Goal: Task Accomplishment & Management: Manage account settings

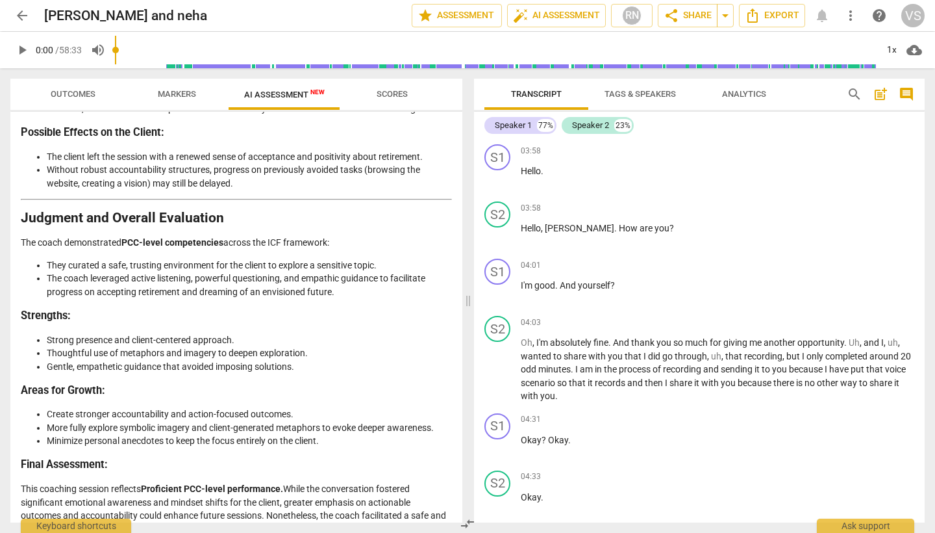
click at [405, 95] on span "Scores" at bounding box center [392, 94] width 31 height 10
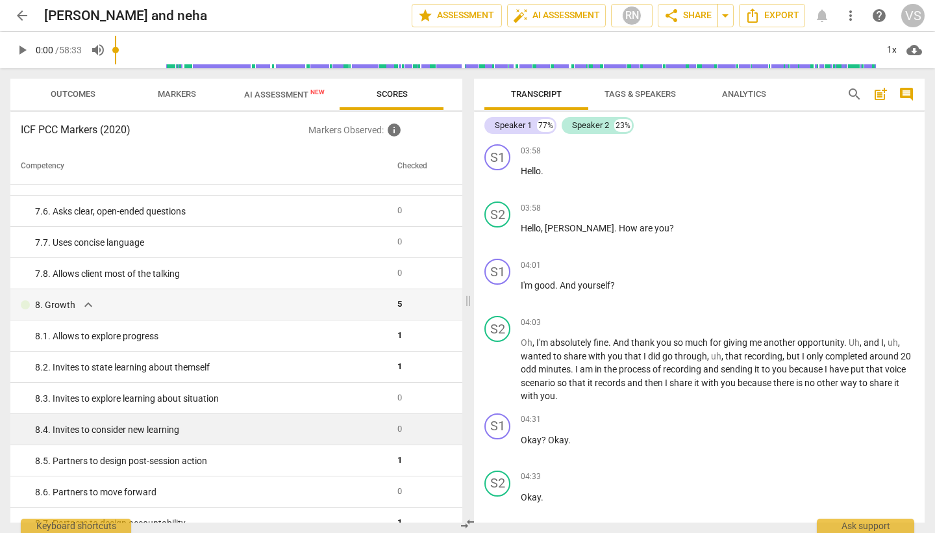
scroll to position [1048, 0]
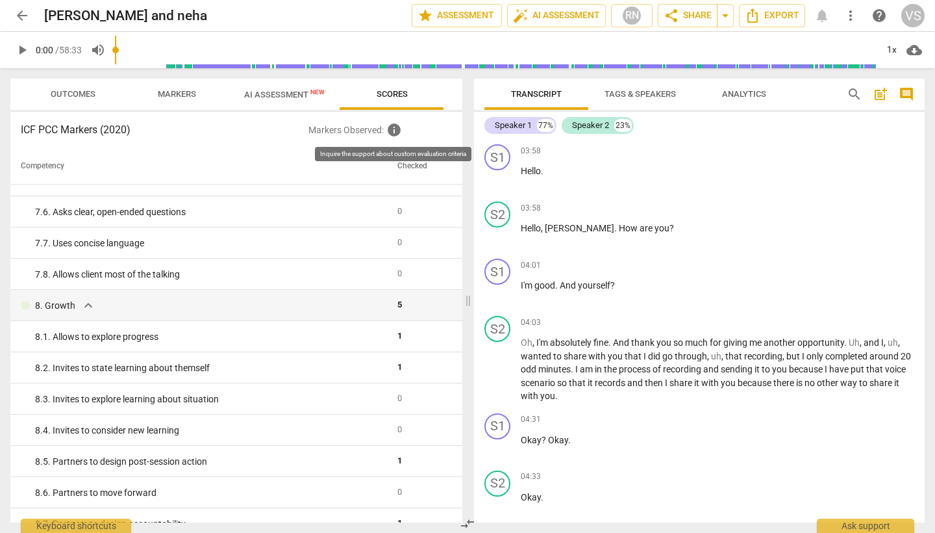
click at [397, 131] on span "info" at bounding box center [394, 130] width 16 height 16
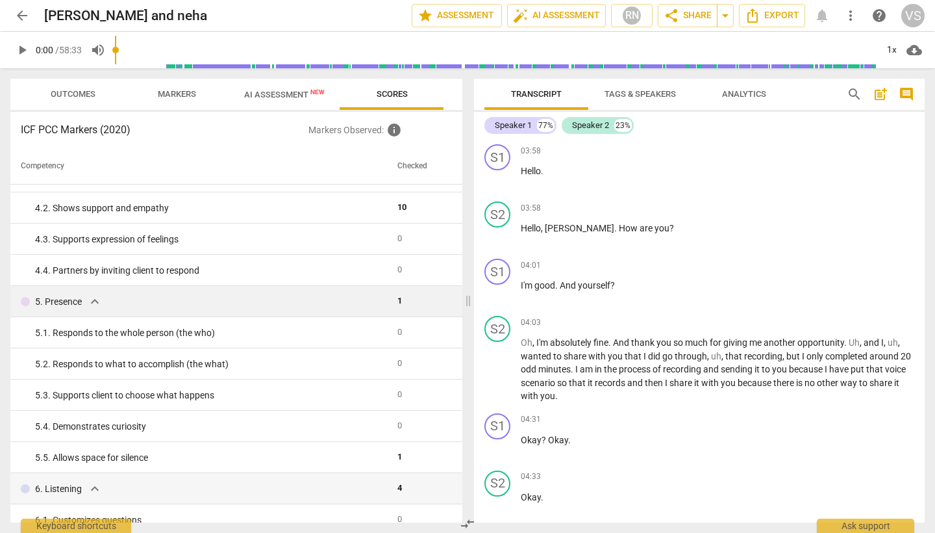
scroll to position [339, 0]
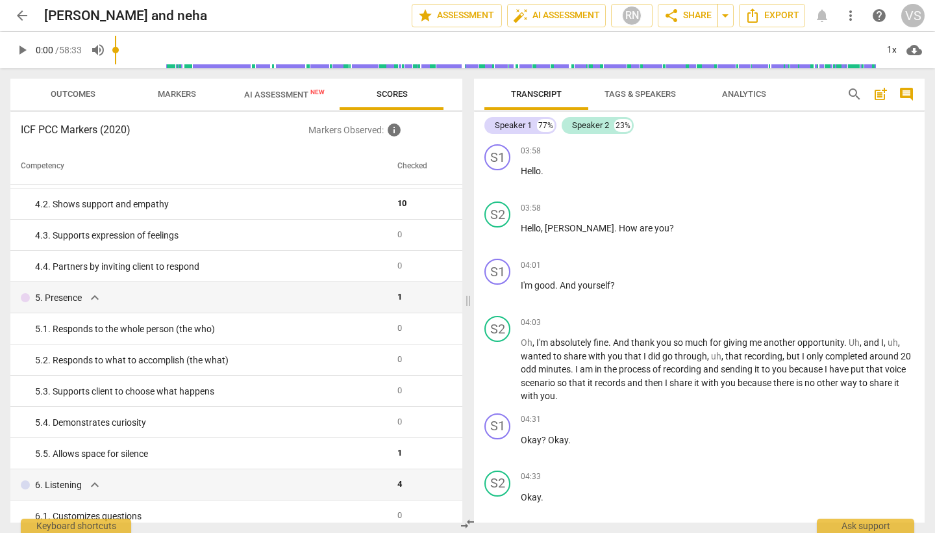
click at [75, 90] on span "Outcomes" at bounding box center [73, 94] width 45 height 10
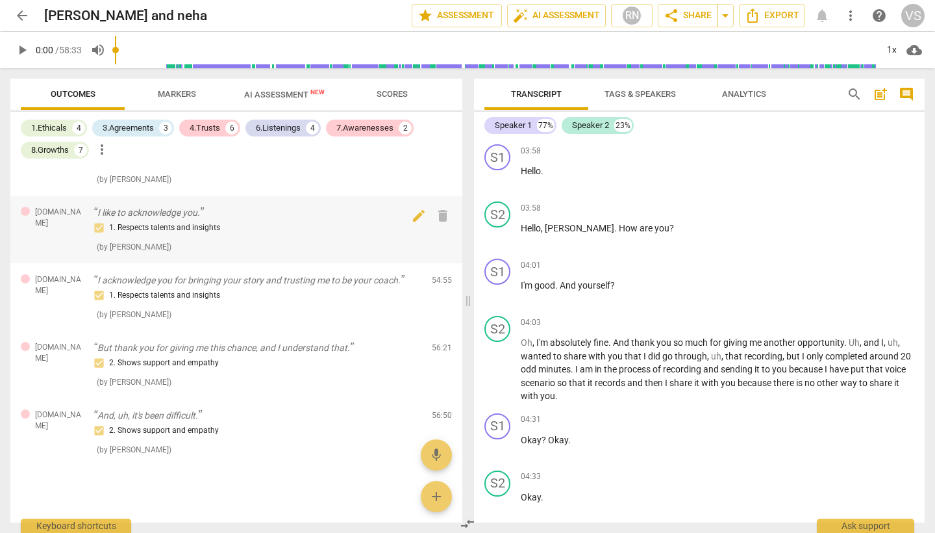
scroll to position [0, 0]
click at [732, 89] on span "Analytics" at bounding box center [744, 94] width 44 height 10
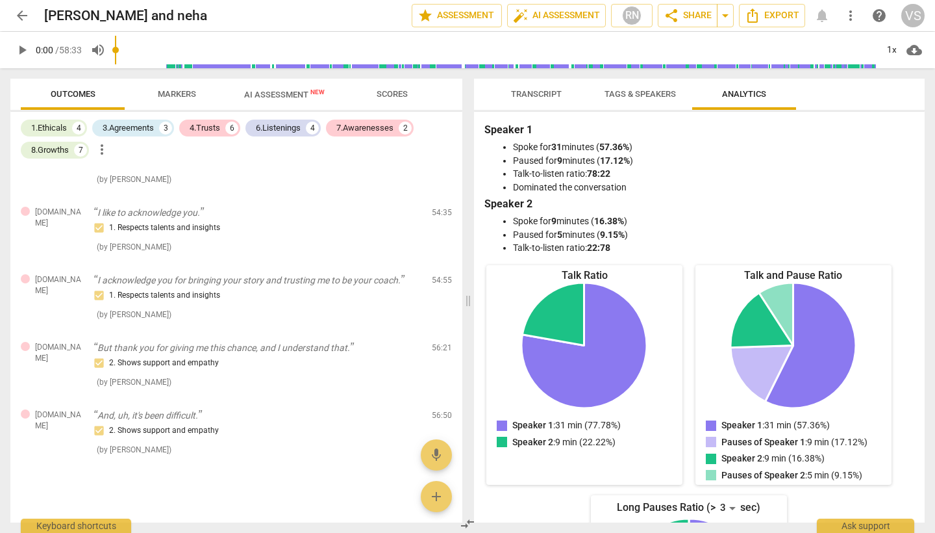
click at [649, 101] on span "Tags & Speakers" at bounding box center [640, 95] width 103 height 18
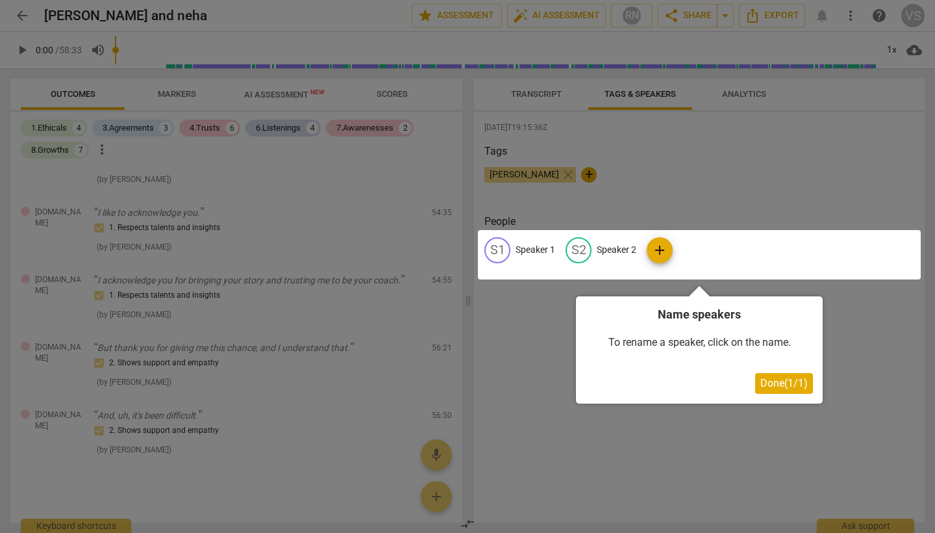
click at [560, 94] on div at bounding box center [467, 266] width 935 height 533
click at [538, 95] on div at bounding box center [467, 266] width 935 height 533
click at [790, 380] on span "Done ( 1 / 1 )" at bounding box center [784, 383] width 47 height 12
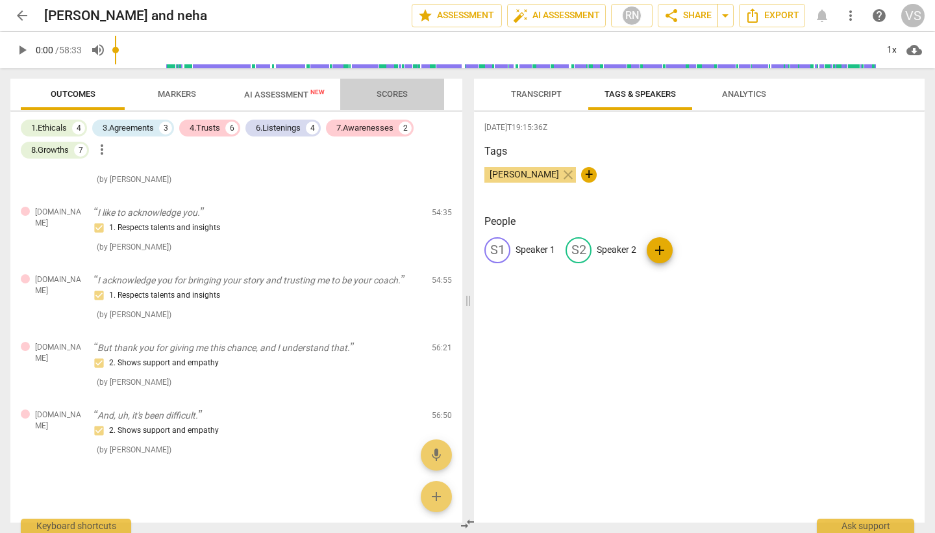
click at [396, 99] on span "Scores" at bounding box center [392, 95] width 62 height 18
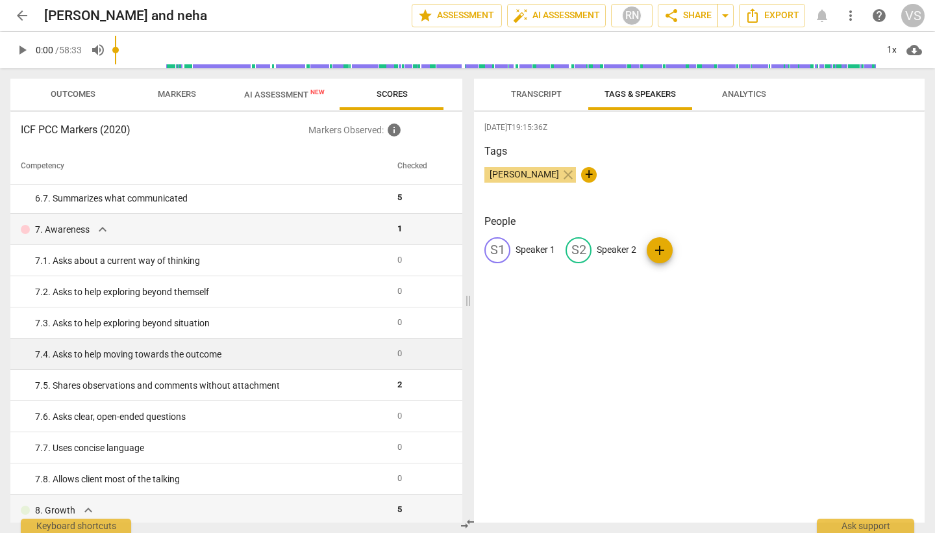
scroll to position [841, 0]
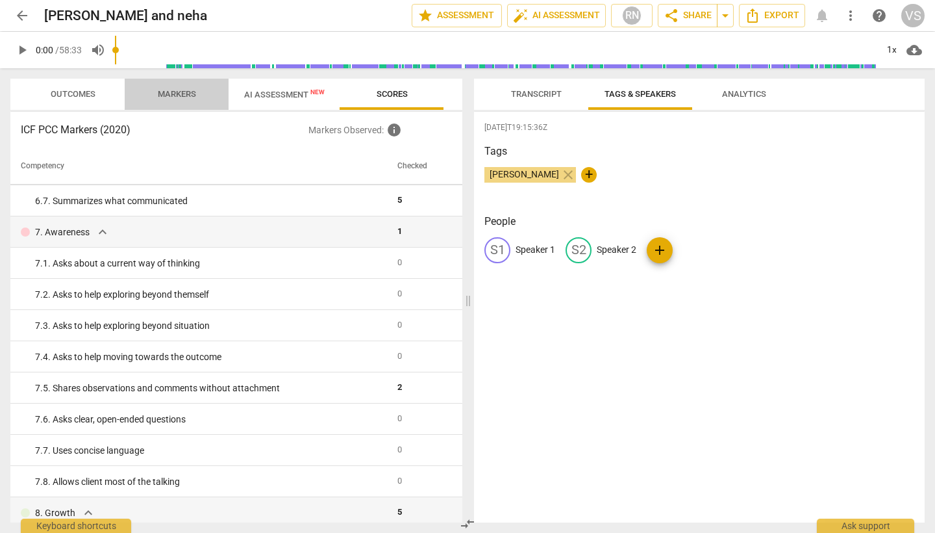
click at [175, 101] on span "Markers" at bounding box center [176, 95] width 69 height 18
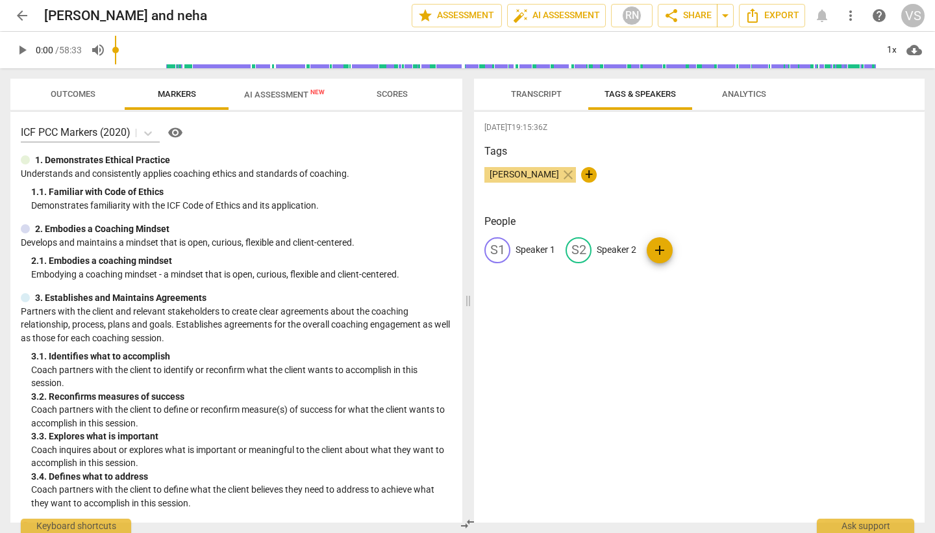
click at [96, 95] on span "Outcomes" at bounding box center [73, 95] width 76 height 18
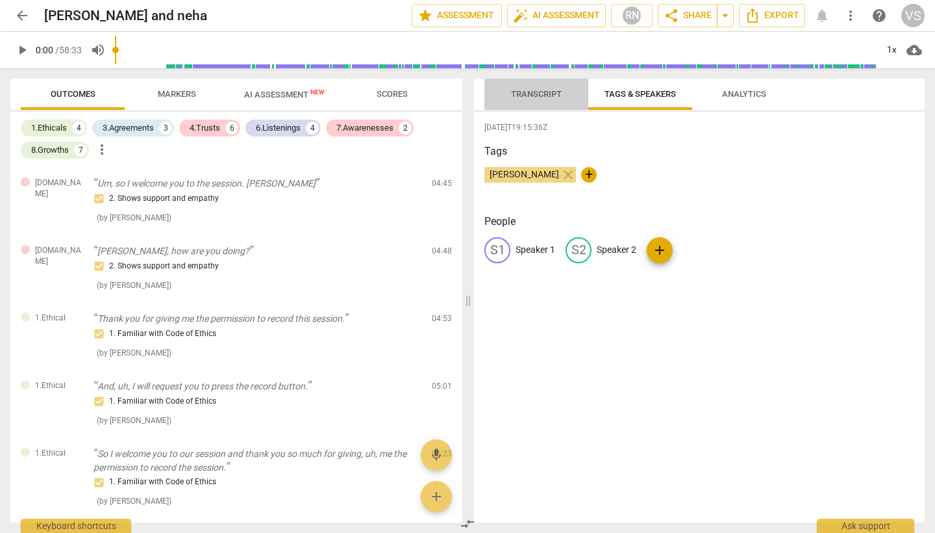
click at [537, 96] on span "Transcript" at bounding box center [536, 94] width 51 height 10
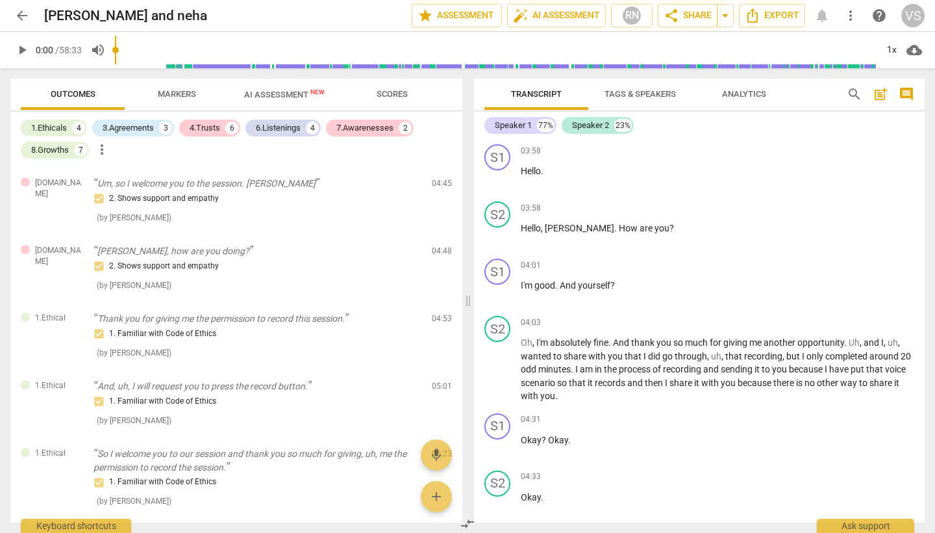
click at [746, 95] on span "Analytics" at bounding box center [744, 94] width 44 height 10
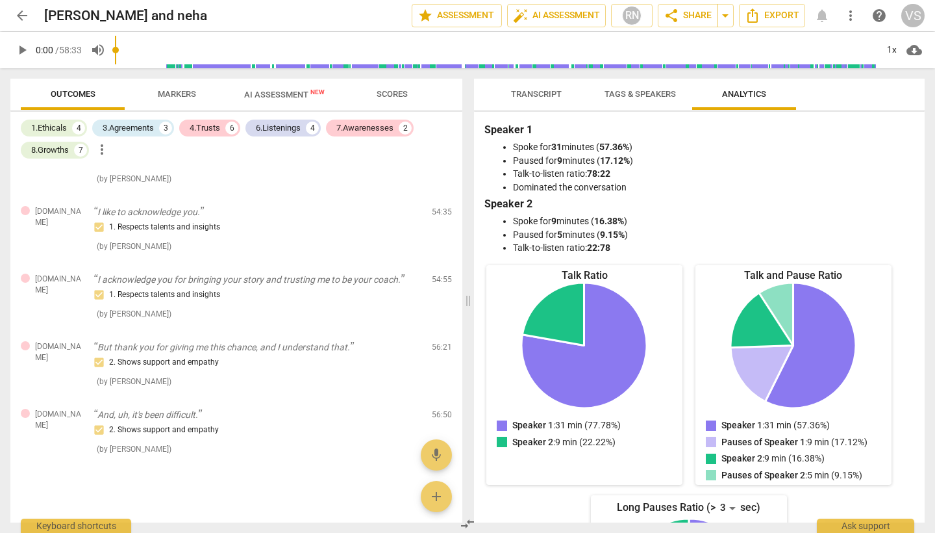
scroll to position [0, 0]
click at [640, 92] on span "Tags & Speakers" at bounding box center [640, 94] width 71 height 10
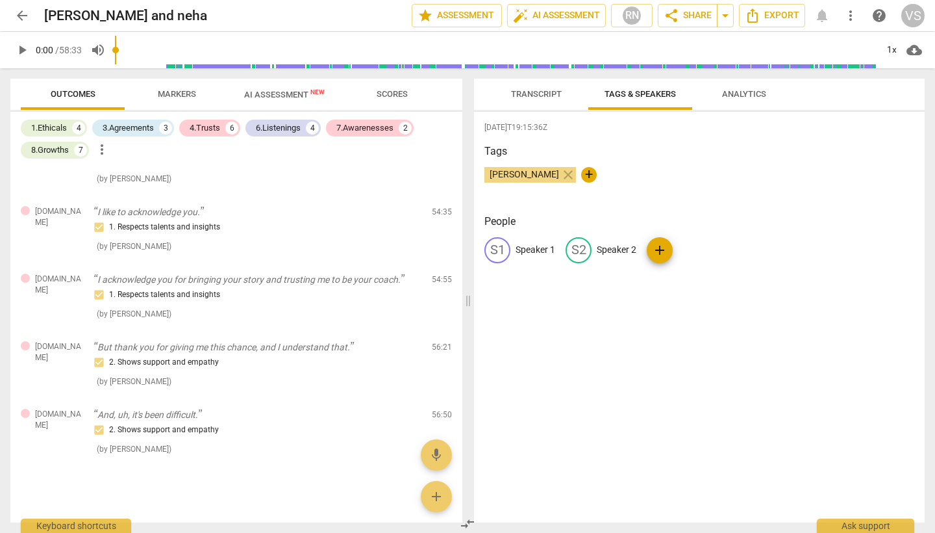
click at [544, 92] on span "Transcript" at bounding box center [536, 94] width 51 height 10
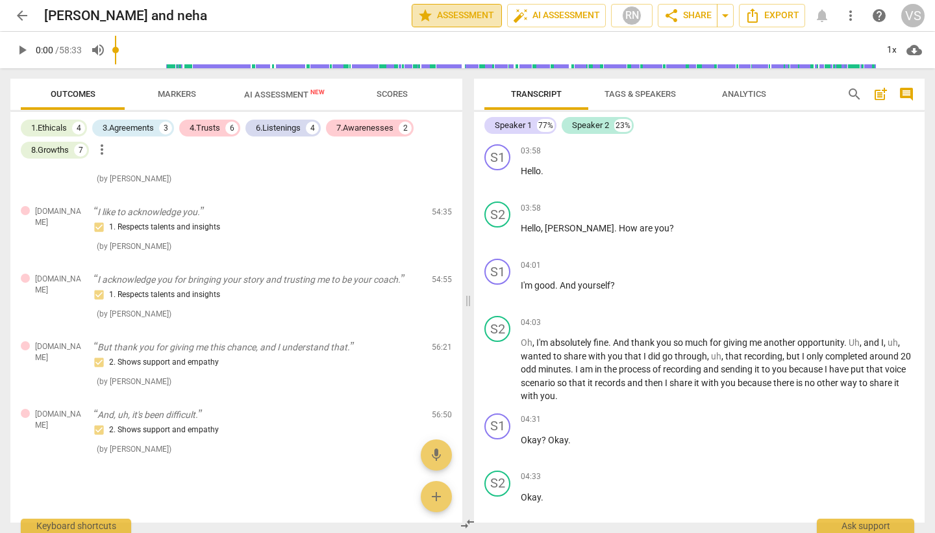
click at [449, 15] on span "star Assessment" at bounding box center [457, 16] width 79 height 16
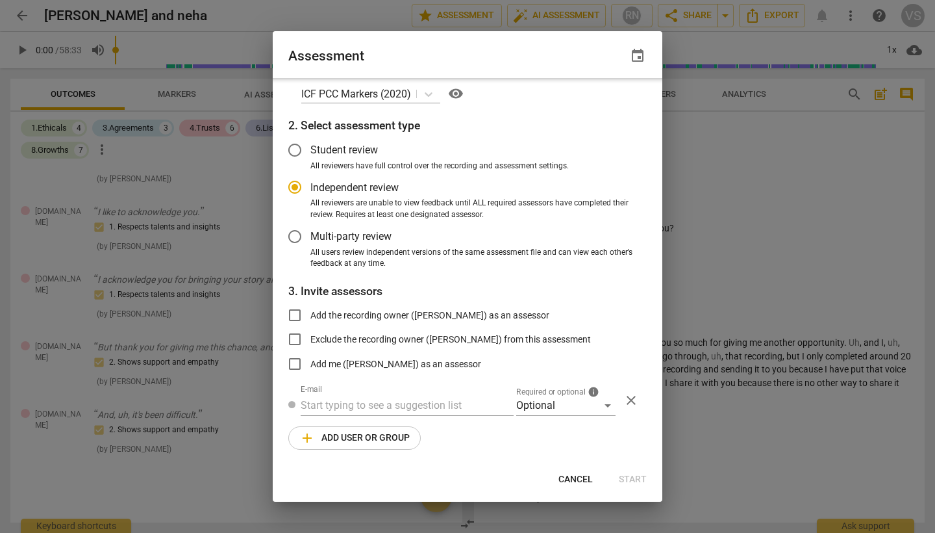
scroll to position [16, 0]
click at [590, 478] on span "Cancel" at bounding box center [576, 479] width 34 height 13
radio input "false"
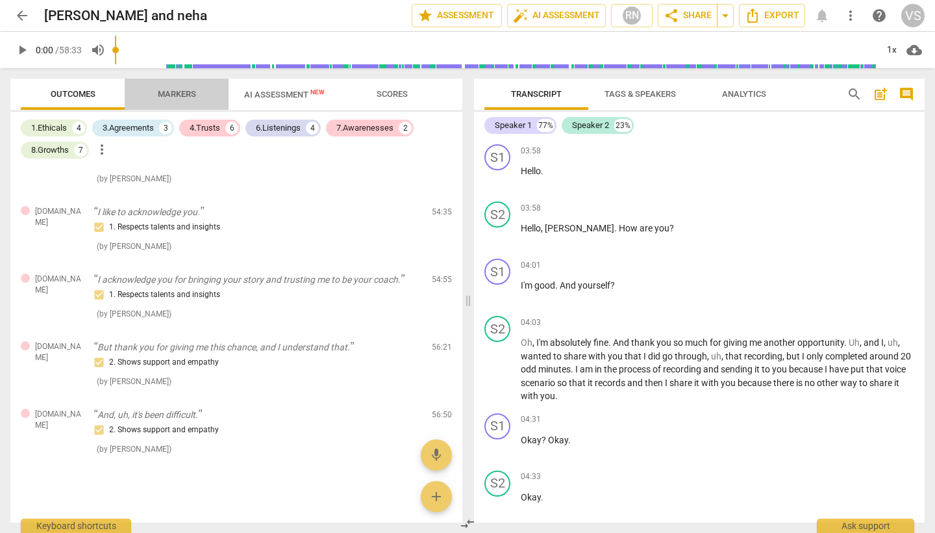
click at [193, 90] on span "Markers" at bounding box center [177, 94] width 38 height 10
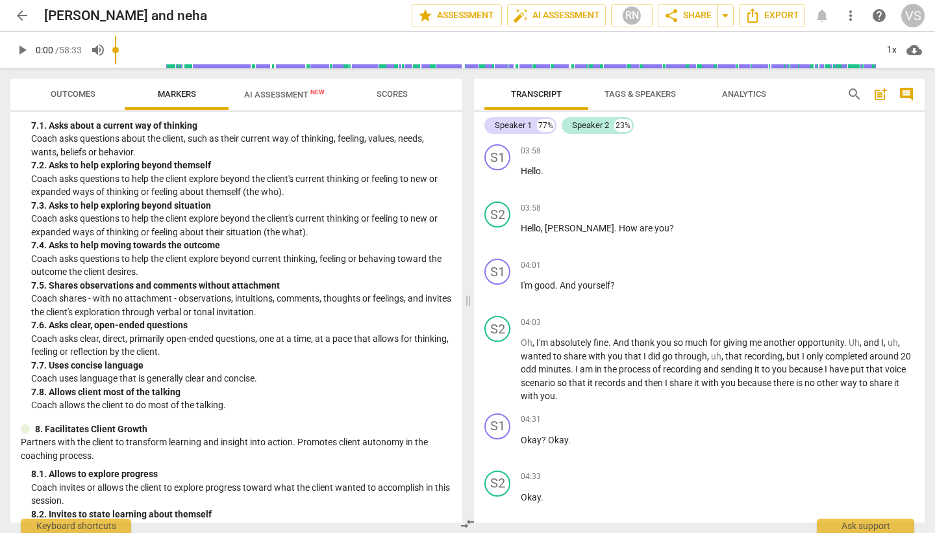
scroll to position [1088, 0]
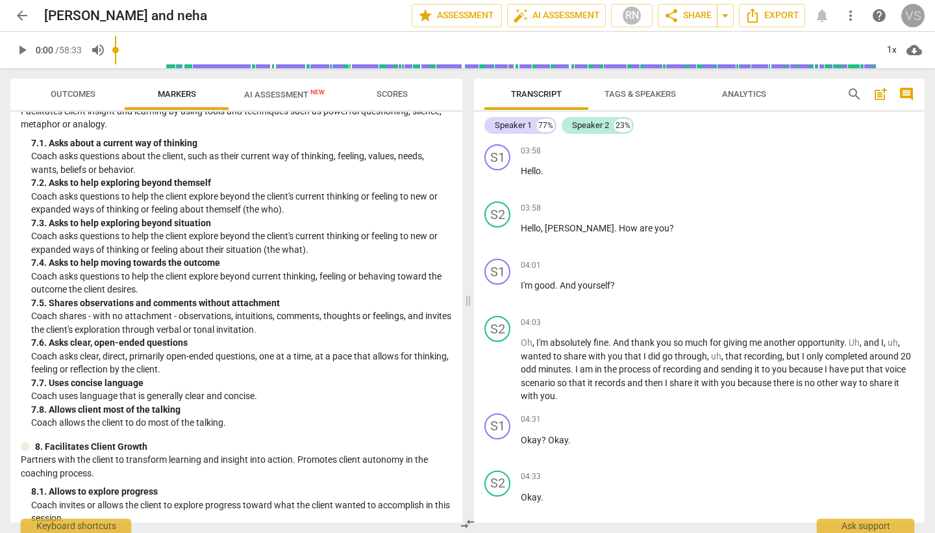
click at [912, 19] on div "VS" at bounding box center [912, 15] width 23 height 23
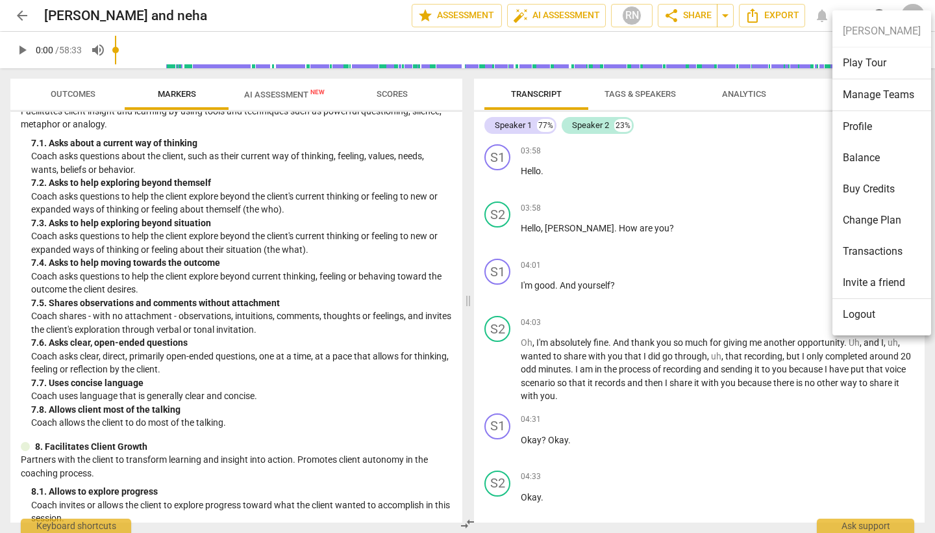
click at [277, 91] on div at bounding box center [467, 266] width 935 height 533
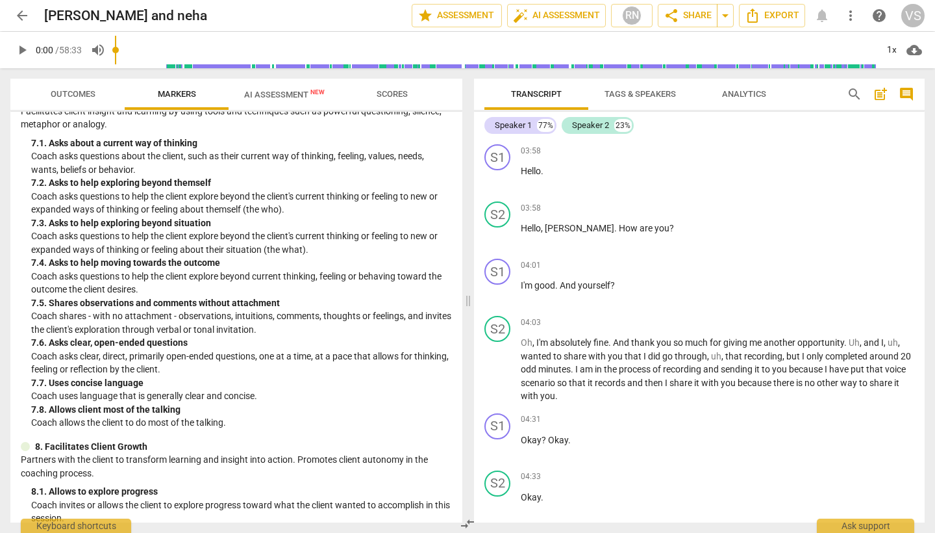
click at [277, 91] on span "AI Assessment New" at bounding box center [284, 95] width 81 height 10
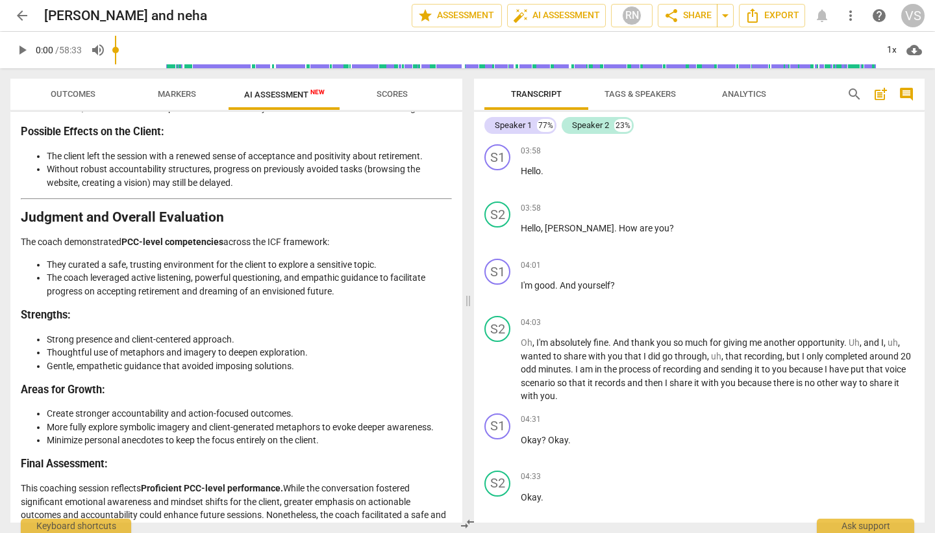
scroll to position [2510, 0]
click at [403, 97] on span "Scores" at bounding box center [392, 94] width 31 height 10
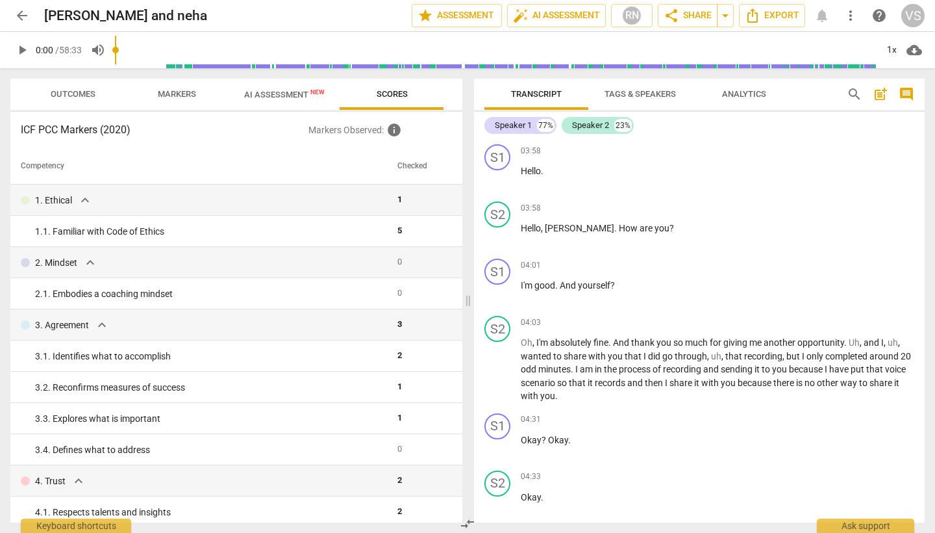
click at [179, 92] on span "Markers" at bounding box center [177, 94] width 38 height 10
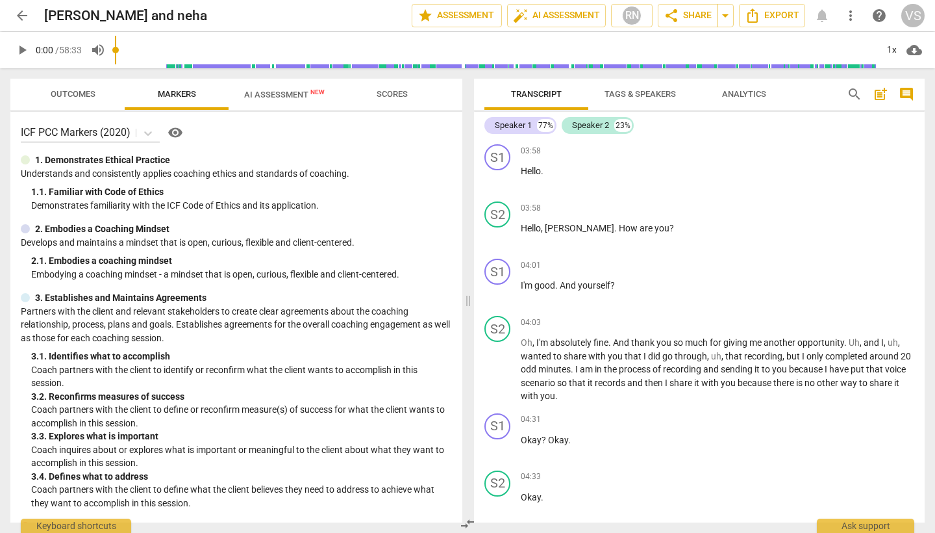
click at [91, 90] on span "Outcomes" at bounding box center [73, 94] width 45 height 10
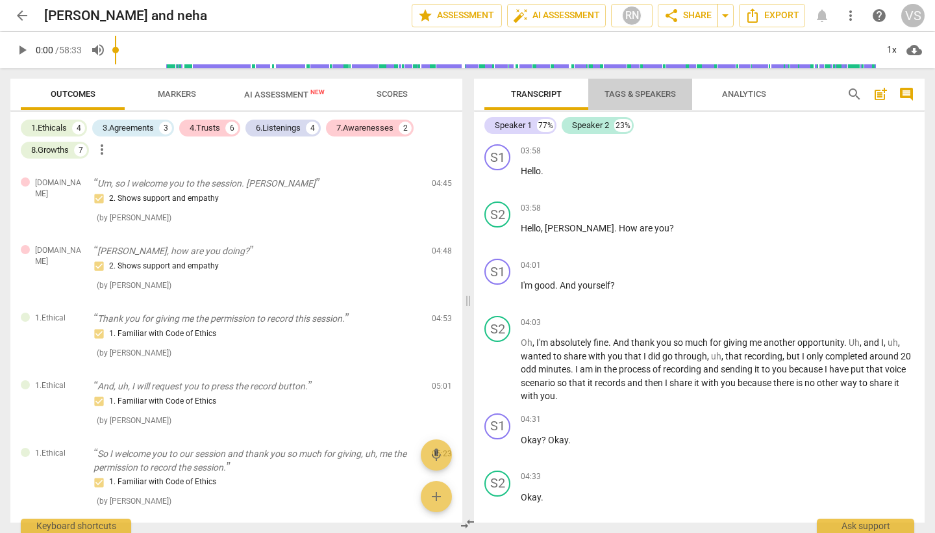
click at [676, 91] on span "Tags & Speakers" at bounding box center [640, 94] width 71 height 10
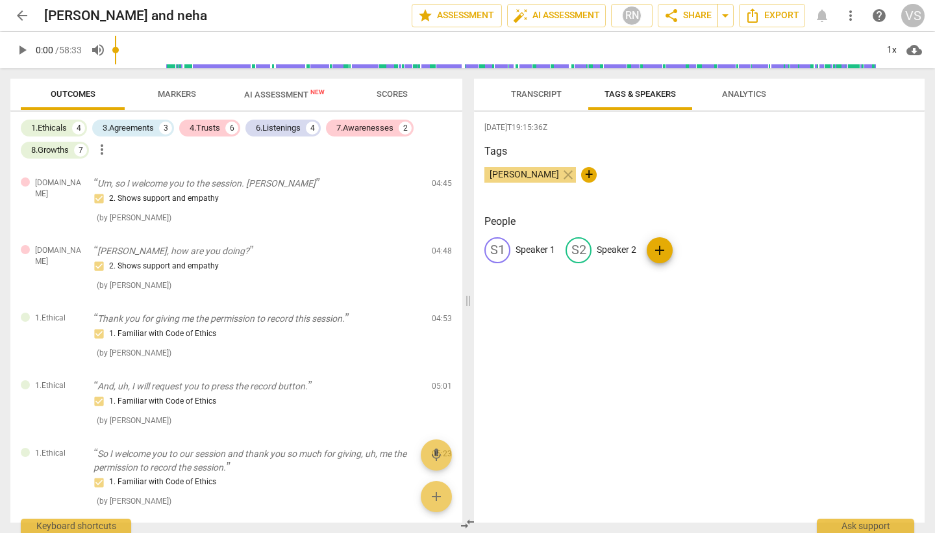
click at [755, 93] on span "Analytics" at bounding box center [744, 94] width 44 height 10
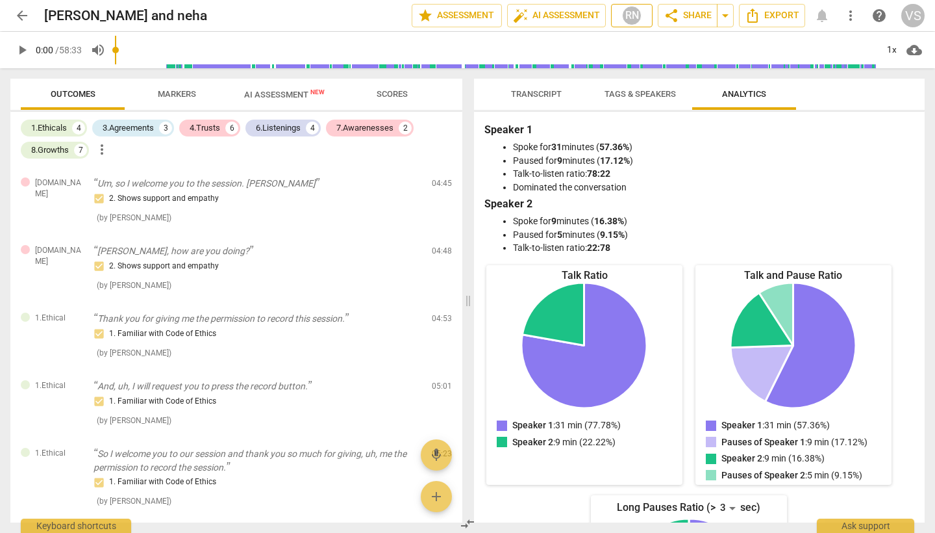
click at [638, 18] on div "RN" at bounding box center [631, 15] width 19 height 19
click at [638, 18] on div at bounding box center [467, 266] width 935 height 533
click at [853, 16] on span "more_vert" at bounding box center [851, 16] width 16 height 16
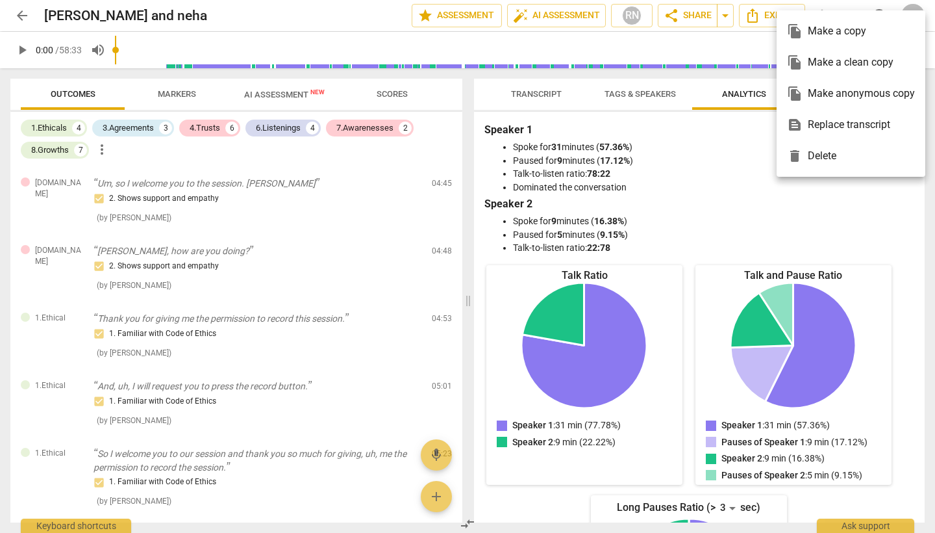
click at [175, 94] on div at bounding box center [467, 266] width 935 height 533
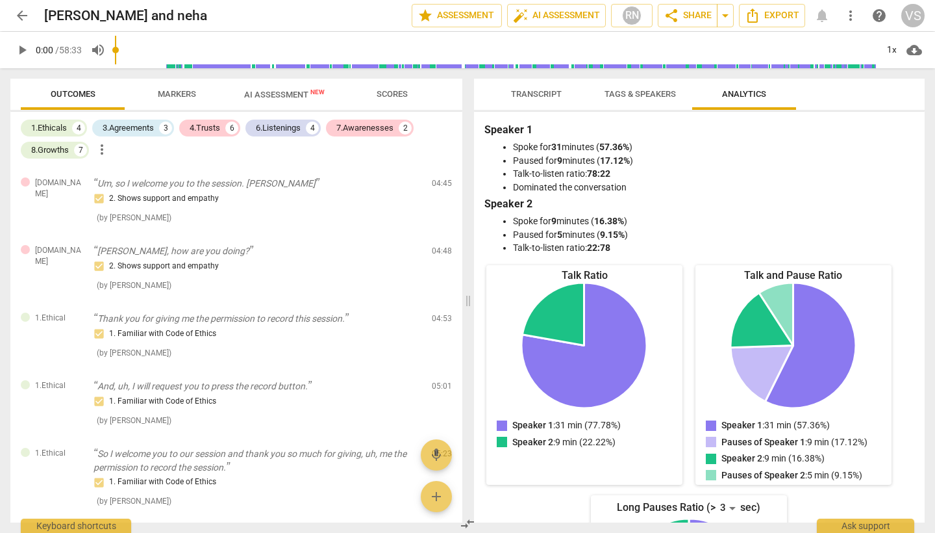
click at [301, 90] on span "AI Assessment New" at bounding box center [284, 95] width 81 height 10
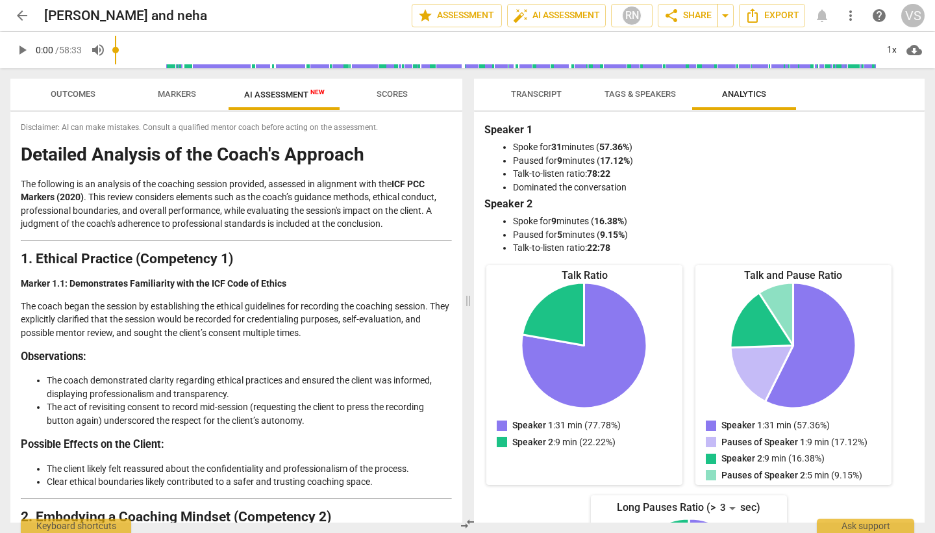
scroll to position [0, 0]
click at [394, 89] on span "Scores" at bounding box center [392, 94] width 31 height 10
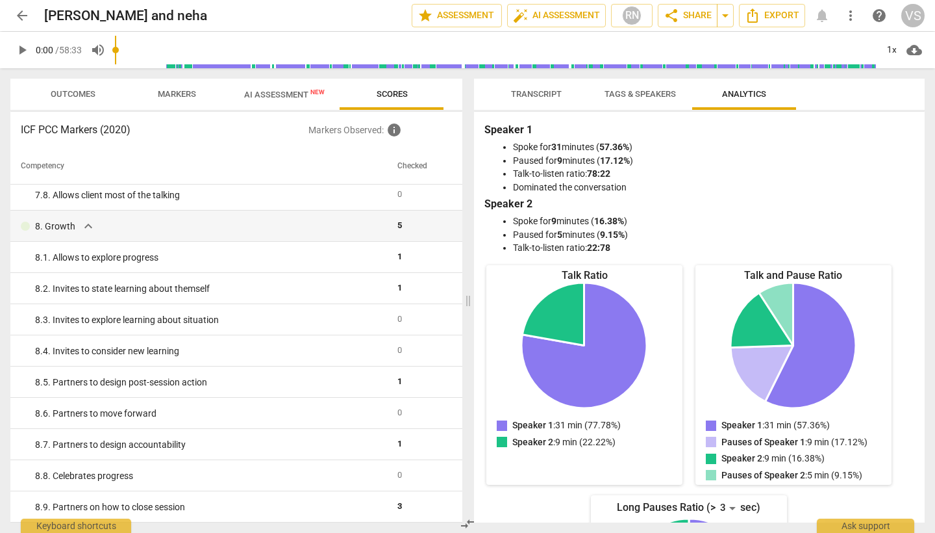
scroll to position [1127, 0]
click at [300, 97] on span "AI Assessment New" at bounding box center [284, 95] width 81 height 10
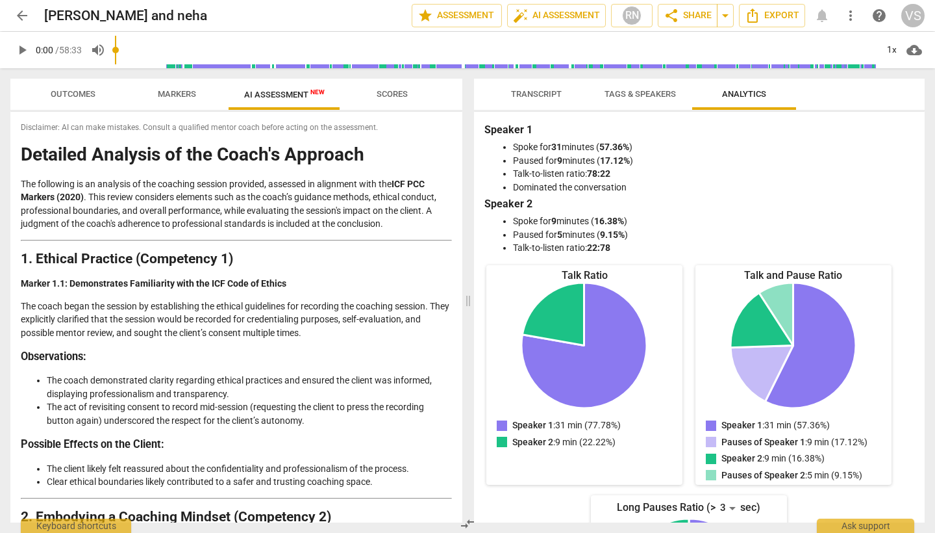
click at [190, 86] on span "Markers" at bounding box center [176, 95] width 69 height 18
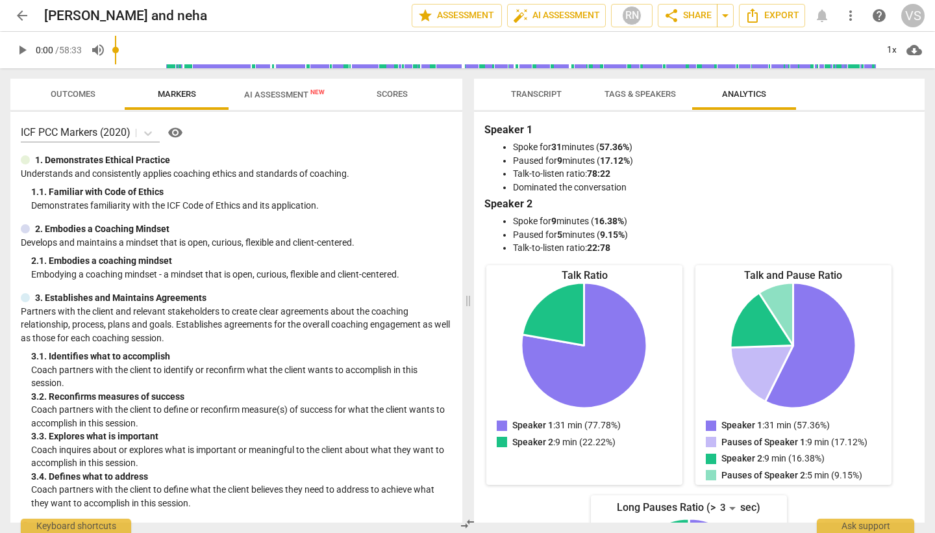
click at [103, 86] on span "Outcomes" at bounding box center [73, 95] width 76 height 18
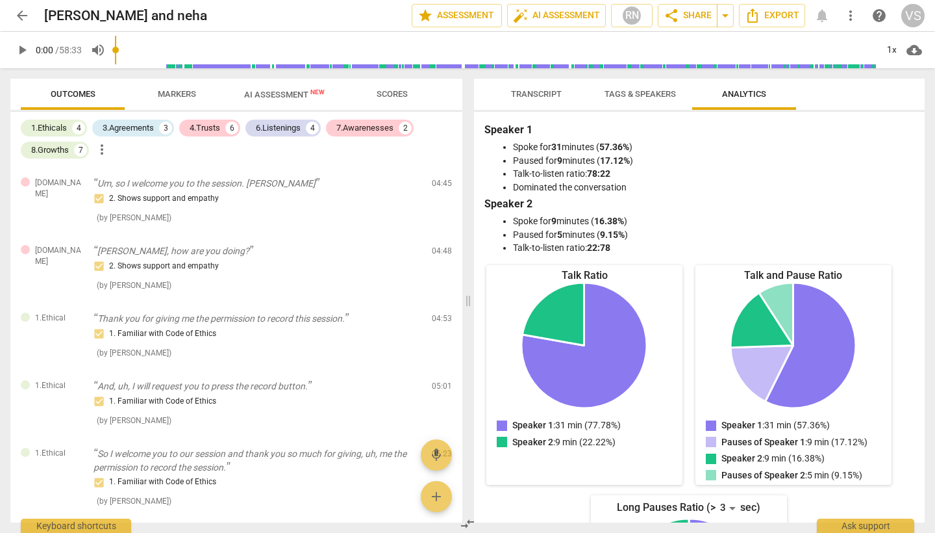
scroll to position [0, 0]
click at [182, 93] on span "Markers" at bounding box center [177, 94] width 38 height 10
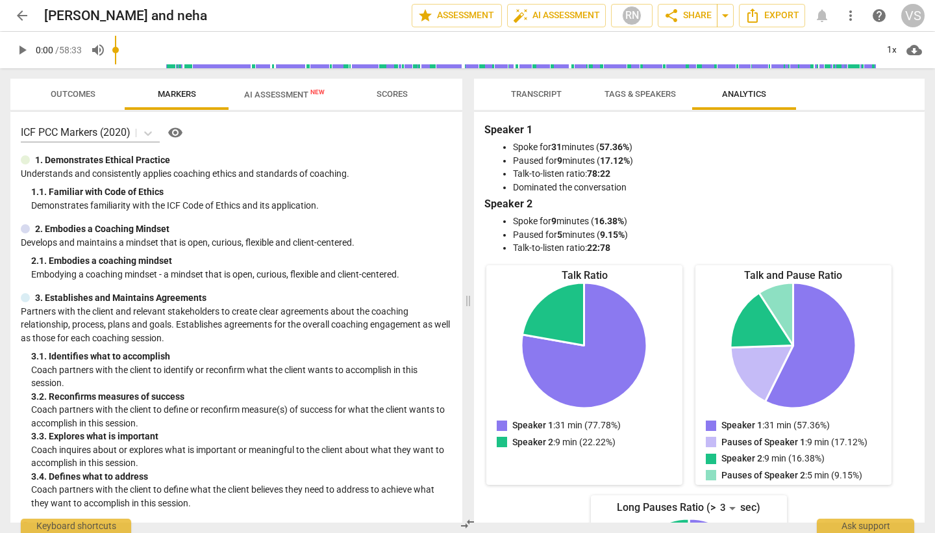
click at [409, 92] on span "Scores" at bounding box center [392, 95] width 62 height 18
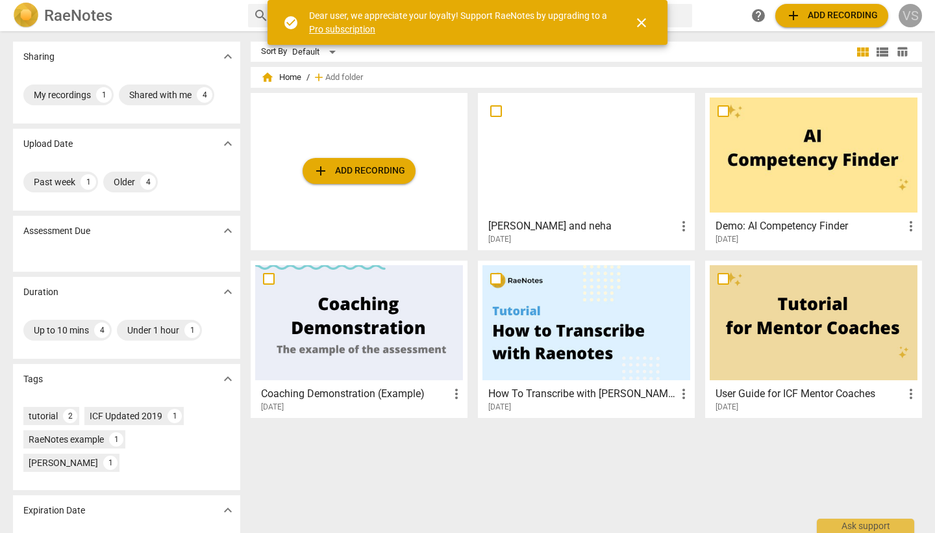
click at [910, 15] on div "VS" at bounding box center [910, 15] width 23 height 23
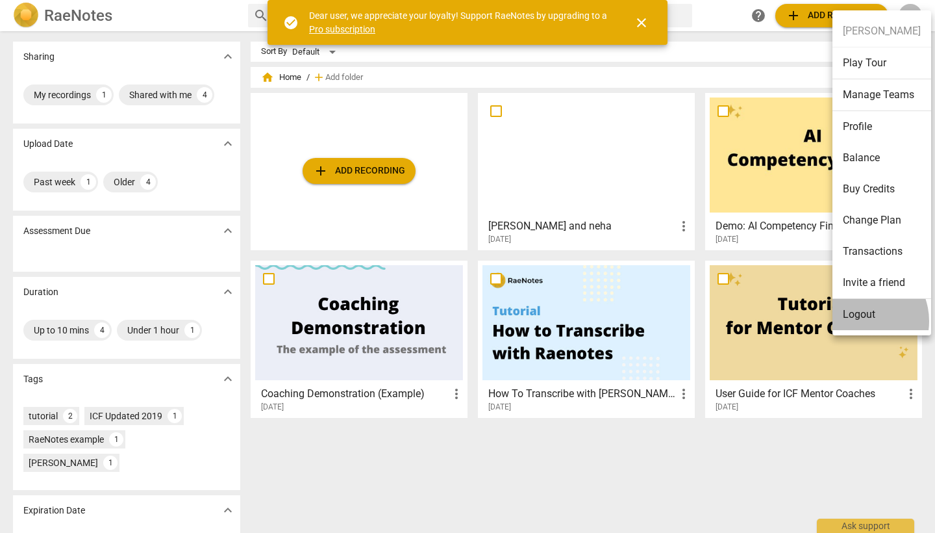
click at [861, 311] on li "Logout" at bounding box center [882, 314] width 99 height 31
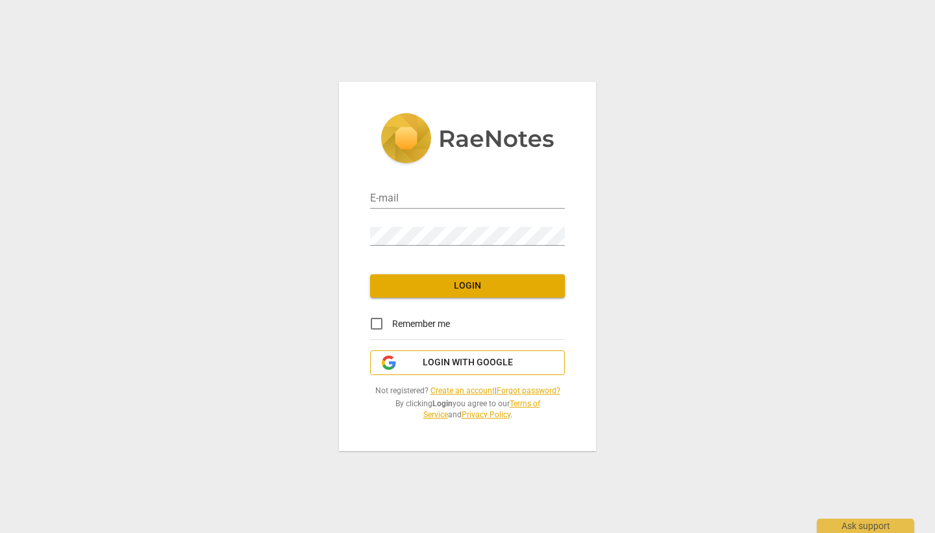
click at [449, 361] on span "Login with Google" at bounding box center [468, 362] width 90 height 13
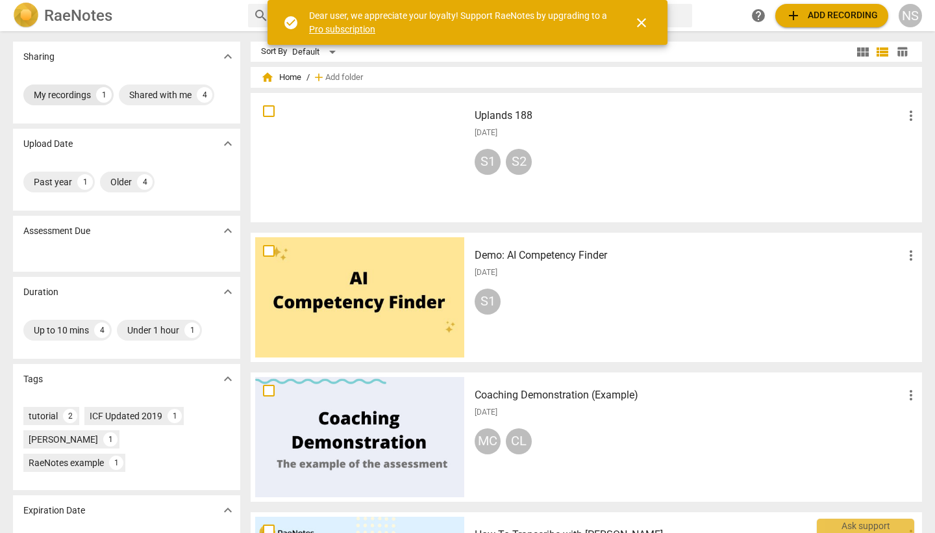
click at [53, 99] on div "My recordings" at bounding box center [62, 94] width 57 height 13
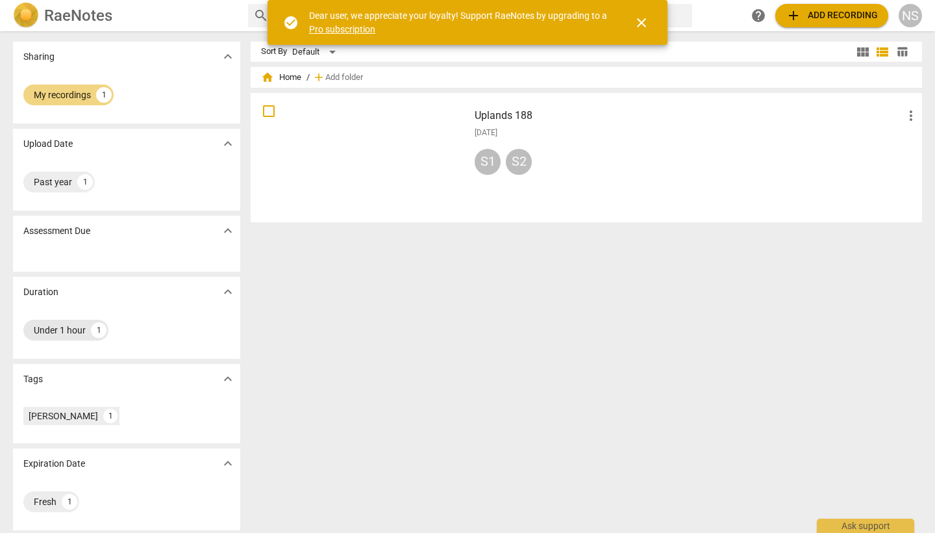
click at [73, 332] on div "Under 1 hour" at bounding box center [60, 329] width 52 height 13
click at [381, 175] on div at bounding box center [359, 157] width 209 height 120
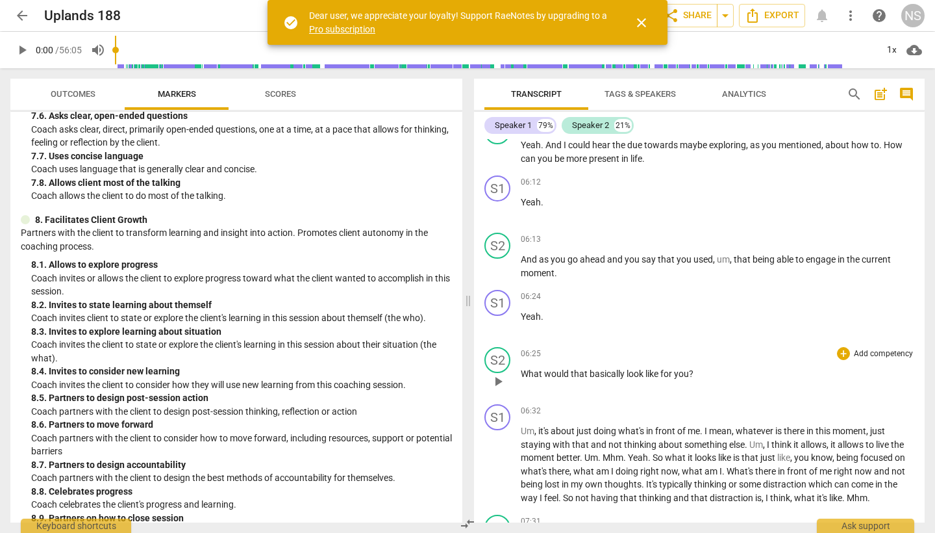
scroll to position [1758, 0]
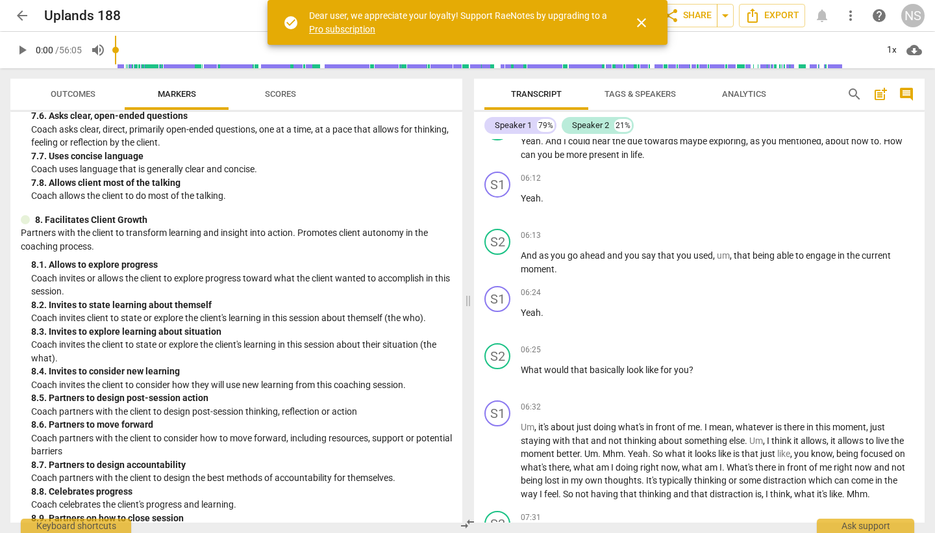
click at [557, 1] on div "check_circle Dear user, we appreciate your loyalty! Support RaeNotes by upgradi…" at bounding box center [468, 22] width 400 height 45
click at [916, 12] on div "NS" at bounding box center [912, 15] width 23 height 23
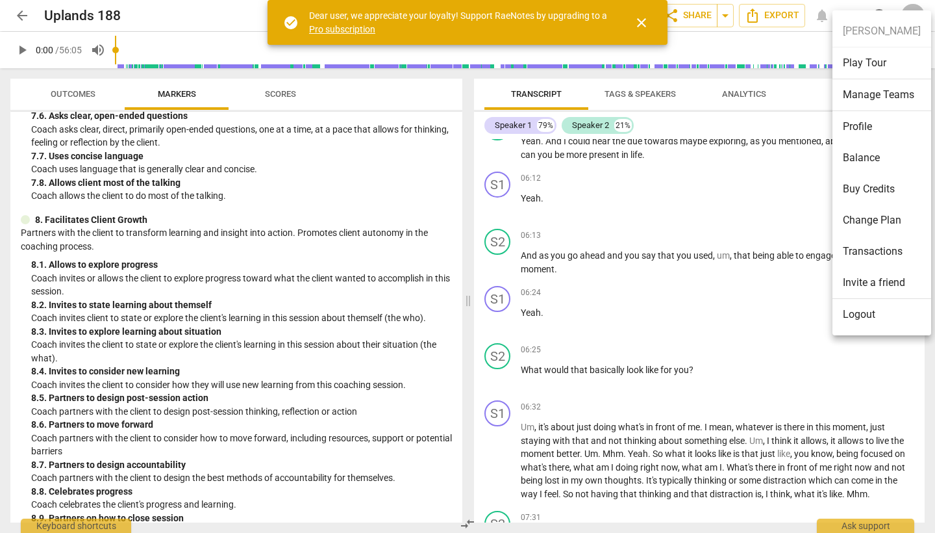
click at [862, 321] on li "Logout" at bounding box center [882, 314] width 99 height 31
